Goal: Information Seeking & Learning: Learn about a topic

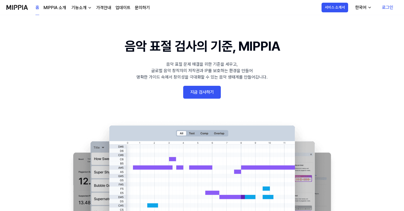
click at [393, 8] on link "로그인" at bounding box center [388, 7] width 20 height 15
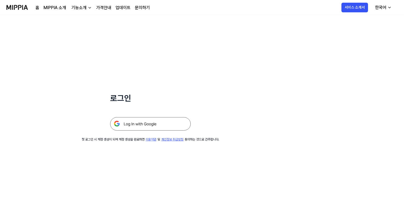
click at [147, 124] on img at bounding box center [150, 123] width 81 height 13
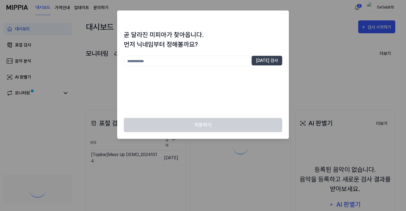
click at [208, 60] on input "text" at bounding box center [187, 61] width 126 height 11
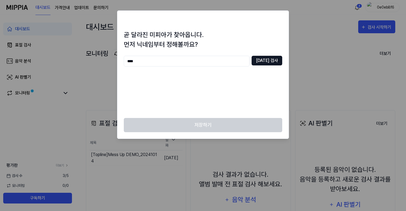
type input "****"
click at [271, 63] on button "[DATE] 검사" at bounding box center [267, 61] width 31 height 10
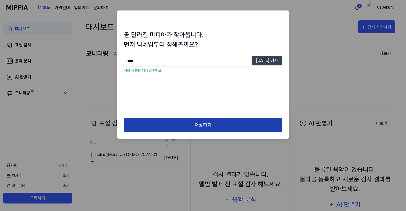
click at [220, 125] on button "저장하기" at bounding box center [203, 125] width 159 height 14
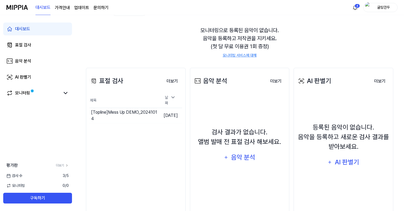
scroll to position [44, 0]
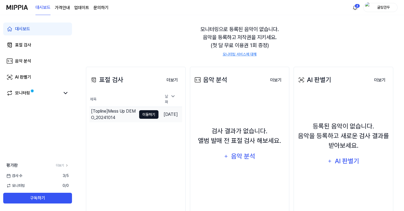
click at [140, 114] on button "이동하기" at bounding box center [148, 114] width 19 height 9
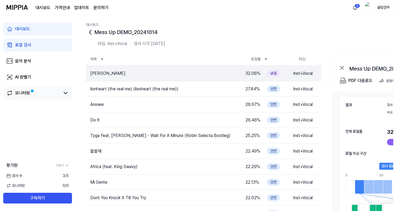
click at [60, 91] on link "모니터링" at bounding box center [33, 93] width 54 height 6
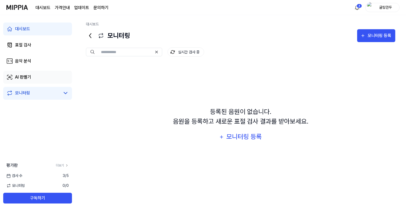
click at [32, 81] on link "AI 판별기" at bounding box center [37, 77] width 69 height 13
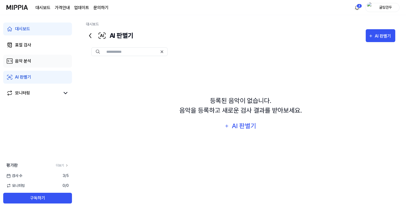
click at [35, 61] on link "음악 분석" at bounding box center [37, 61] width 69 height 13
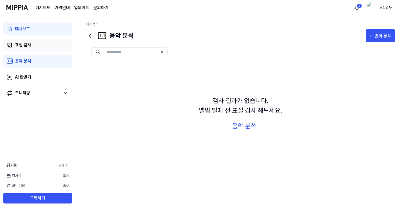
click at [40, 50] on link "표절 검사" at bounding box center [37, 45] width 69 height 13
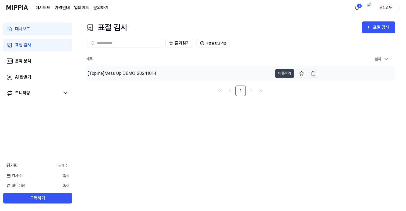
click at [133, 73] on div "[Topline] Mess Up DEMO_20241014" at bounding box center [122, 73] width 69 height 6
click at [278, 75] on button "이동하기" at bounding box center [284, 73] width 19 height 9
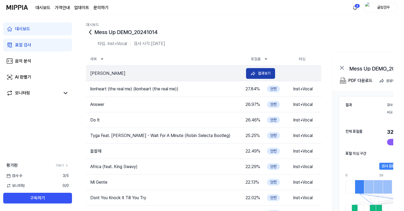
click at [259, 72] on div "결과보기" at bounding box center [264, 73] width 13 height 6
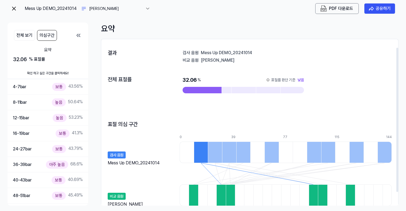
scroll to position [26, 0]
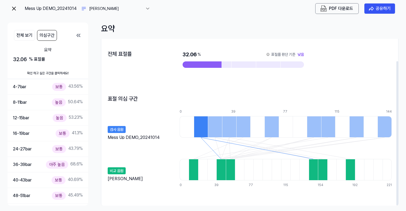
click at [200, 130] on div at bounding box center [201, 126] width 14 height 21
click at [229, 169] on div at bounding box center [230, 169] width 9 height 21
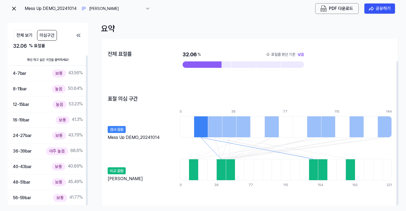
scroll to position [19, 0]
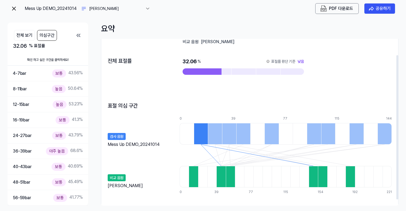
click at [199, 134] on div at bounding box center [201, 133] width 14 height 21
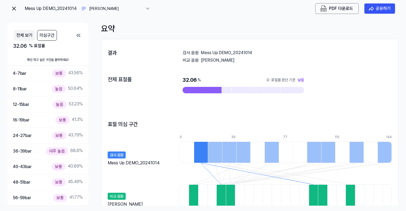
click at [22, 36] on button "전체 보기" at bounding box center [24, 35] width 21 height 11
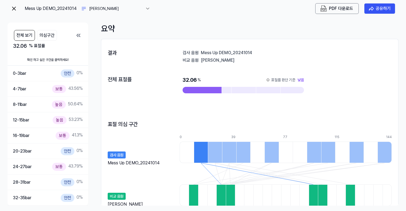
click at [79, 34] on icon at bounding box center [78, 35] width 6 height 6
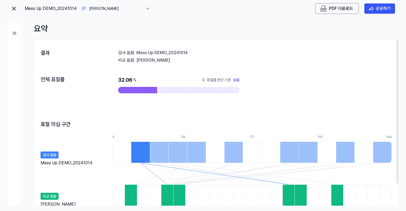
click at [13, 13] on link at bounding box center [14, 8] width 6 height 11
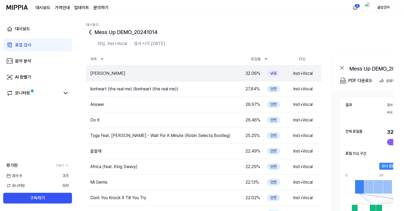
scroll to position [3, 0]
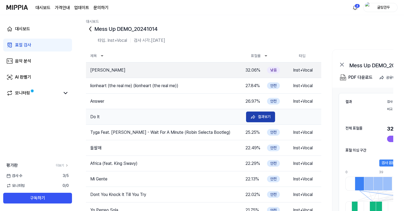
click at [261, 117] on div "결과보기" at bounding box center [264, 117] width 13 height 6
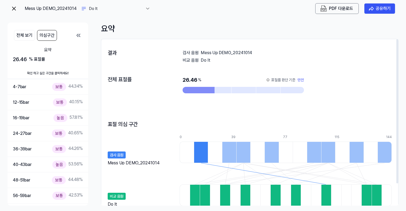
scroll to position [26, 0]
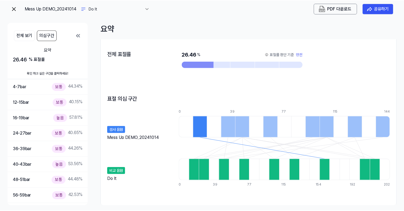
scroll to position [3, 0]
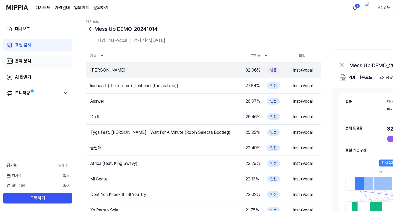
click at [30, 60] on div "음악 분석" at bounding box center [23, 61] width 16 height 6
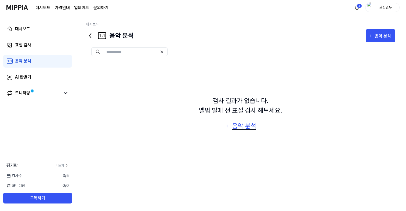
click at [241, 127] on div "음악 분석" at bounding box center [244, 126] width 26 height 10
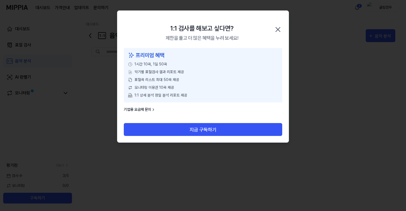
click at [280, 27] on icon "button" at bounding box center [278, 29] width 9 height 9
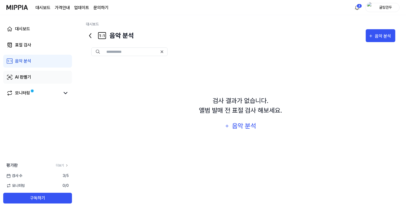
click at [26, 80] on div "AI 판별기" at bounding box center [23, 77] width 16 height 6
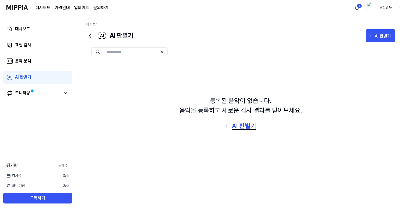
click at [240, 123] on div "AI 판별기" at bounding box center [244, 126] width 26 height 10
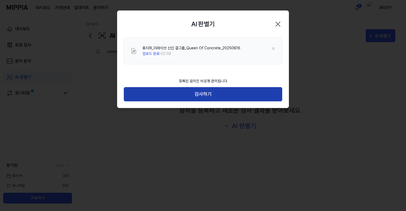
click at [199, 94] on button "검사하기" at bounding box center [203, 94] width 159 height 14
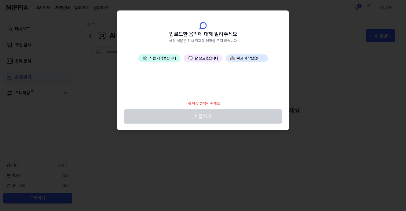
click at [169, 58] on button "🎼 직접 제작했습니다" at bounding box center [159, 59] width 42 height 8
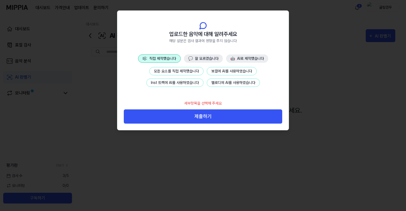
click at [192, 85] on button "Inst 트랙에 AI를 사용하였습니다" at bounding box center [174, 83] width 57 height 8
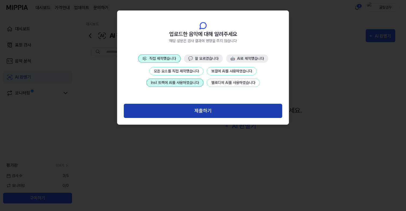
click at [214, 113] on button "제출하기" at bounding box center [203, 111] width 159 height 14
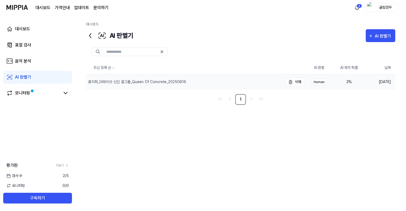
click at [154, 81] on div "홍지희_더라이브 신인 걸그룹_Queen Of Concrete_20250816" at bounding box center [137, 82] width 98 height 6
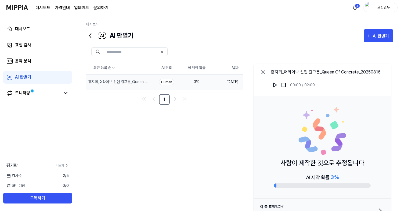
scroll to position [21, 0]
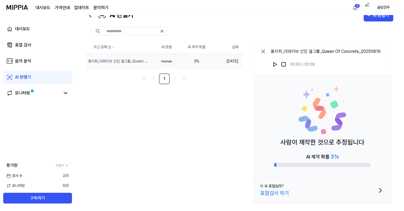
click at [274, 195] on div "표절검사 하기" at bounding box center [274, 193] width 29 height 8
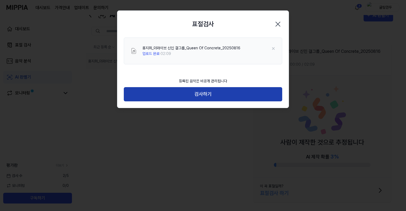
click at [229, 96] on button "검사하기" at bounding box center [203, 94] width 159 height 14
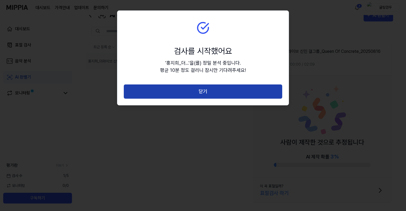
click at [217, 93] on button "닫기" at bounding box center [203, 92] width 159 height 14
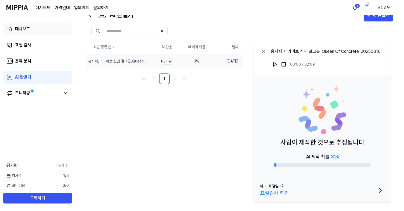
click at [46, 32] on link "대시보드" at bounding box center [37, 29] width 69 height 13
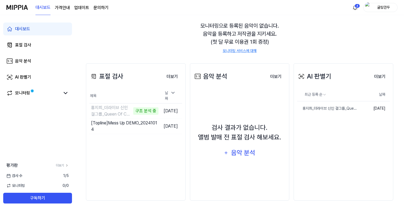
scroll to position [47, 0]
click at [274, 78] on button "더보기" at bounding box center [276, 77] width 20 height 11
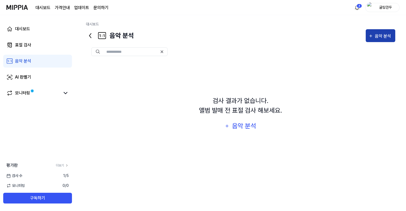
click at [389, 33] on div "음악 분석" at bounding box center [384, 36] width 18 height 7
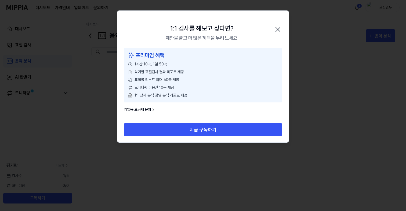
click at [278, 32] on icon "button" at bounding box center [278, 29] width 9 height 9
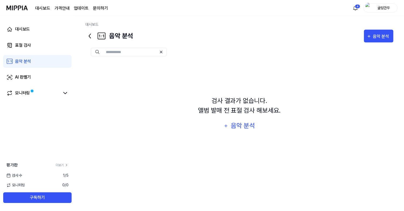
scroll to position [47, 0]
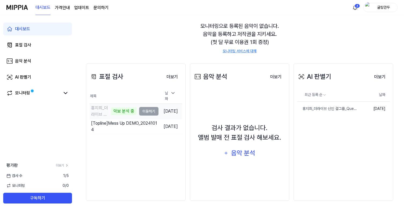
click at [141, 108] on td "홍지희_더라이브 신인 걸그룹_Queen Of Concrete_20250816 악보 분석 중 이동하기" at bounding box center [123, 111] width 69 height 15
click at [145, 125] on button "이동하기" at bounding box center [148, 127] width 19 height 9
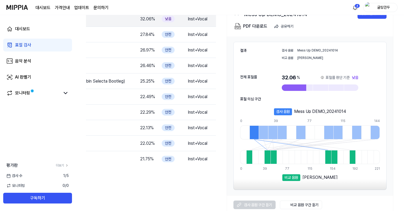
scroll to position [60, 0]
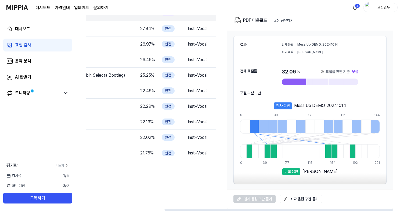
click at [301, 198] on link "비교 음원 구간 듣기" at bounding box center [301, 199] width 42 height 9
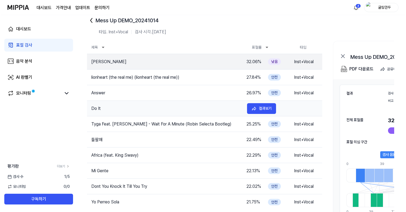
scroll to position [0, 0]
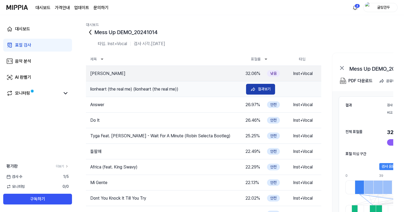
click at [257, 90] on button "결과보기" at bounding box center [260, 89] width 29 height 11
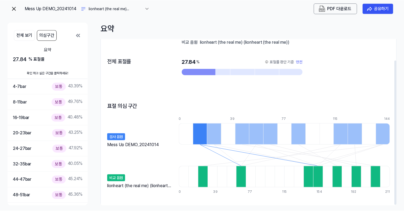
scroll to position [25, 0]
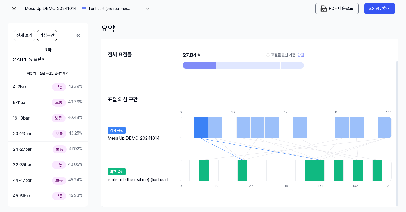
click at [15, 10] on img at bounding box center [14, 8] width 6 height 6
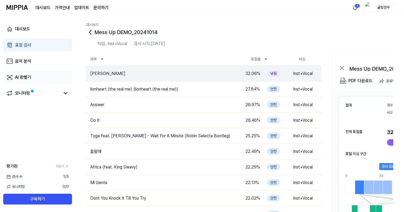
click at [30, 78] on div "AI 판별기" at bounding box center [23, 77] width 16 height 6
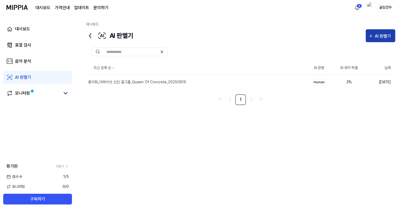
click at [389, 35] on div "AI 판별기" at bounding box center [384, 36] width 18 height 7
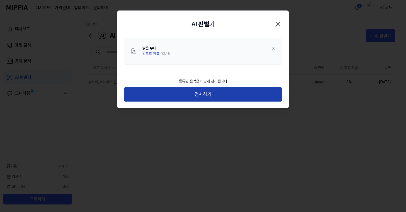
click at [220, 94] on button "검사하기" at bounding box center [203, 94] width 159 height 14
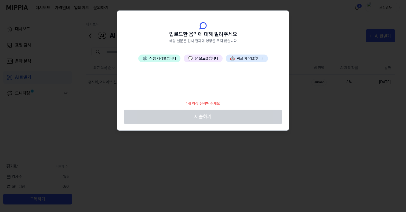
click at [242, 60] on button "🤖 AI로 제작했습니다" at bounding box center [247, 59] width 42 height 8
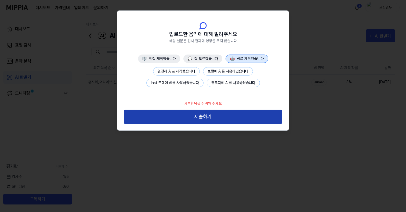
click at [222, 114] on button "제출하기" at bounding box center [203, 117] width 159 height 14
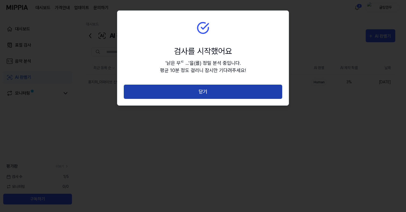
click at [217, 95] on button "닫기" at bounding box center [203, 92] width 159 height 14
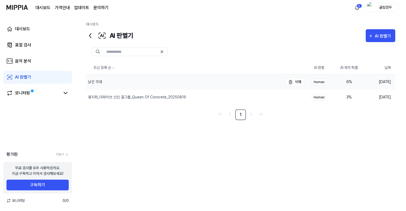
click at [147, 89] on div "낡은 무대" at bounding box center [184, 82] width 197 height 15
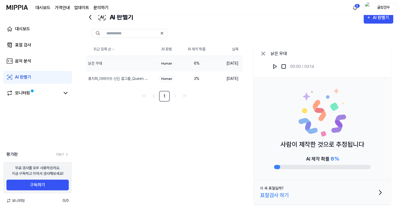
scroll to position [21, 0]
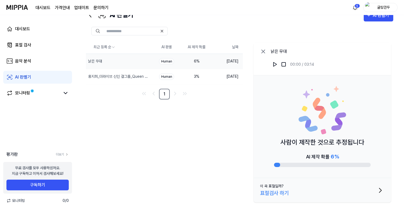
click at [263, 52] on icon at bounding box center [263, 51] width 6 height 6
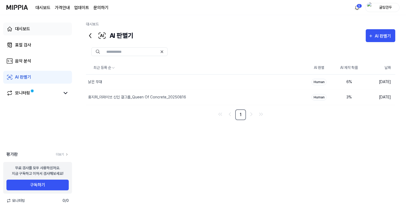
click at [34, 27] on link "대시보드" at bounding box center [37, 29] width 69 height 13
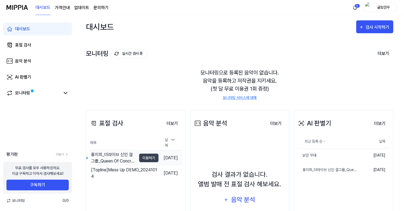
click at [126, 154] on div "홍지희_더라이브 신인 걸그룹_Queen Of Concrete_20250816" at bounding box center [113, 158] width 45 height 13
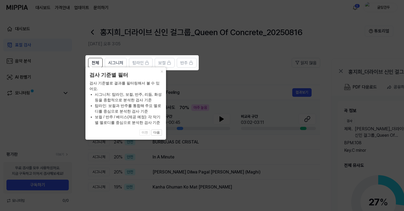
click at [182, 98] on icon at bounding box center [203, 105] width 406 height 211
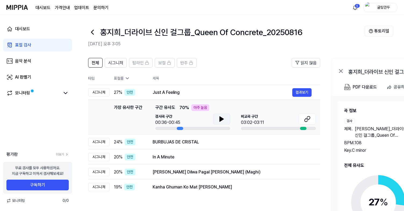
scroll to position [0, 0]
click at [220, 122] on icon at bounding box center [221, 119] width 6 height 6
click at [218, 118] on icon at bounding box center [221, 119] width 6 height 6
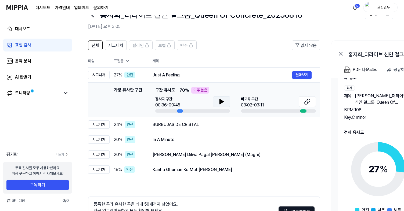
scroll to position [17, 0]
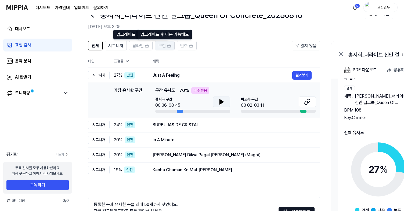
click at [163, 48] on span "보컬" at bounding box center [162, 46] width 8 height 6
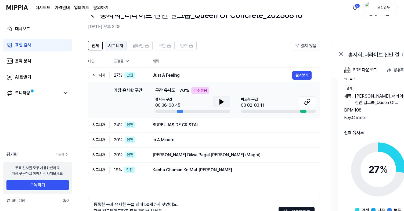
click at [113, 43] on span "시그니처" at bounding box center [115, 46] width 15 height 6
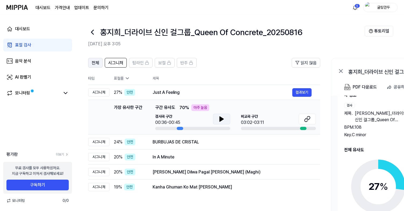
click at [95, 64] on span "전체" at bounding box center [96, 63] width 8 height 6
click at [126, 79] on icon at bounding box center [127, 78] width 5 height 5
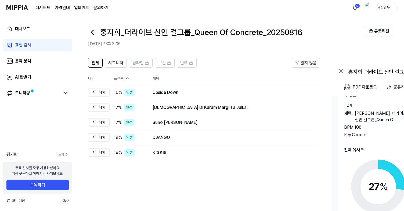
click at [126, 79] on icon at bounding box center [127, 78] width 3 height 1
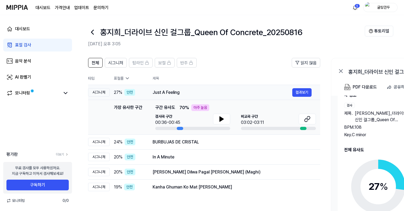
click at [168, 87] on td "Just A Feeling 결과보기" at bounding box center [232, 92] width 176 height 15
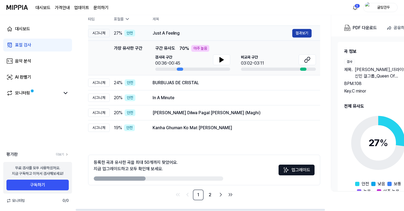
scroll to position [0, 0]
click at [300, 32] on button "결과보기" at bounding box center [301, 33] width 19 height 9
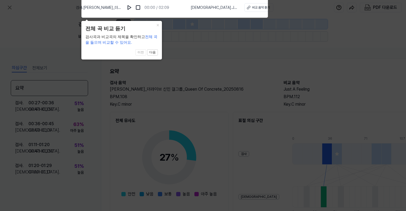
click at [186, 46] on icon at bounding box center [203, 104] width 406 height 214
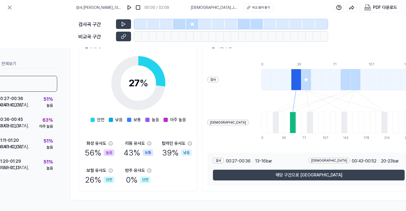
scroll to position [77, 62]
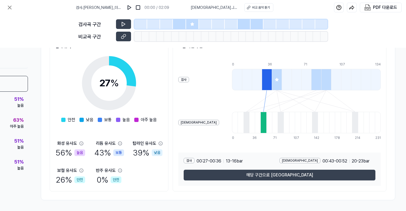
click at [262, 77] on div at bounding box center [267, 79] width 10 height 21
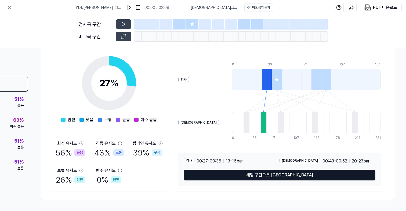
click at [256, 175] on button "해당 구간으로 [GEOGRAPHIC_DATA]" at bounding box center [280, 175] width 192 height 11
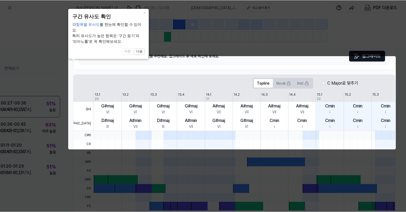
scroll to position [0, 30]
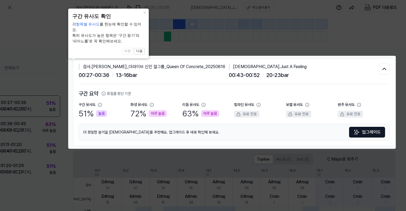
click at [296, 165] on icon at bounding box center [203, 105] width 406 height 211
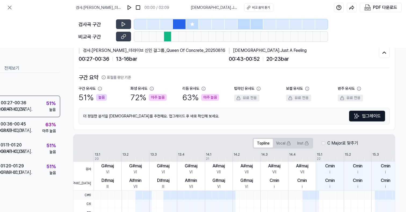
scroll to position [23, 30]
